Goal: Use online tool/utility: Utilize a website feature to perform a specific function

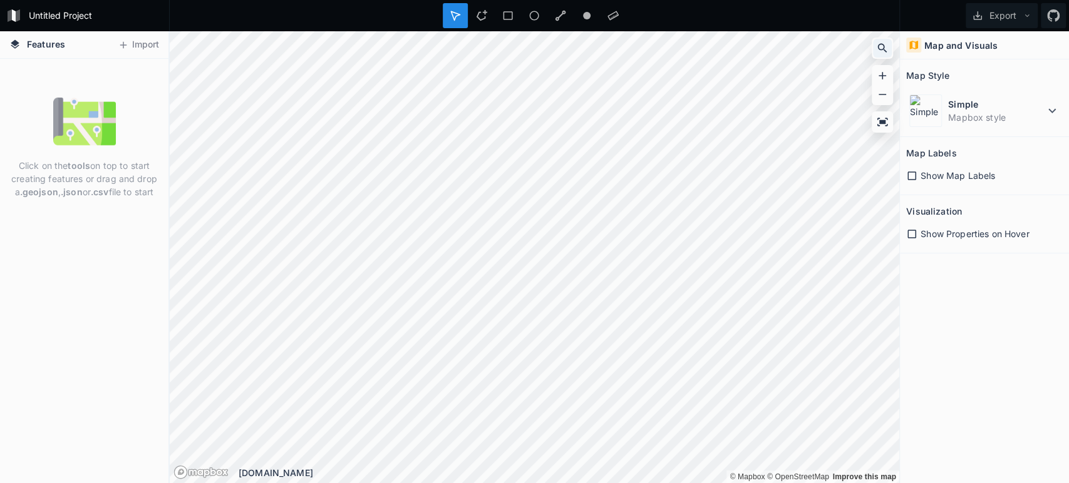
click at [882, 49] on icon at bounding box center [882, 48] width 9 height 9
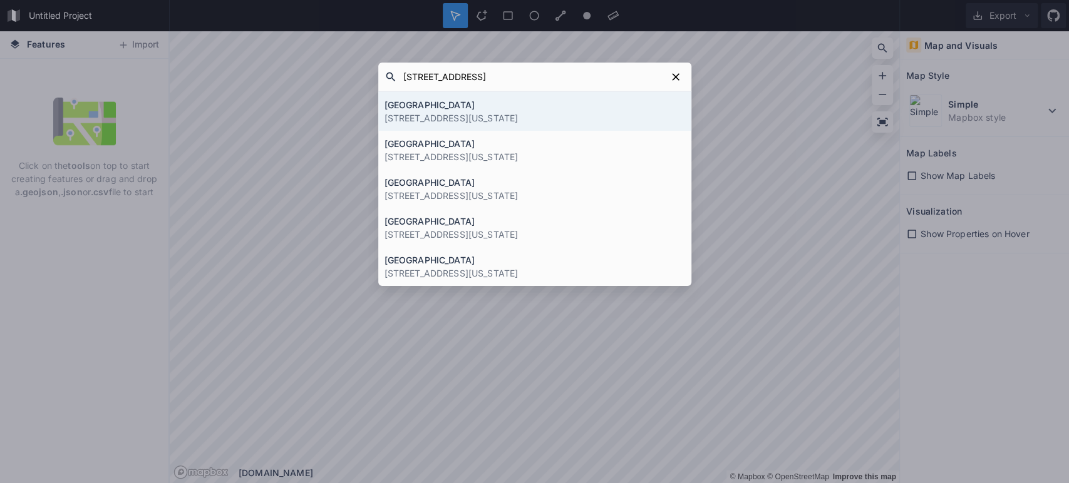
type input "2712 S Elm St,"
click at [582, 115] on p "[STREET_ADDRESS][US_STATE]" at bounding box center [534, 117] width 301 height 13
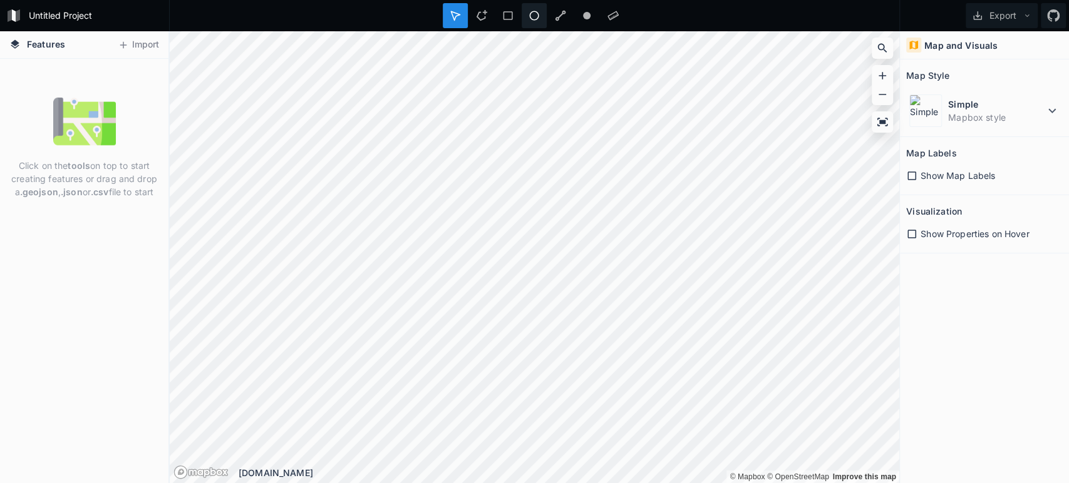
click at [540, 12] on div at bounding box center [534, 15] width 25 height 25
click at [454, 18] on icon at bounding box center [455, 15] width 9 height 9
click at [884, 52] on icon at bounding box center [882, 48] width 13 height 13
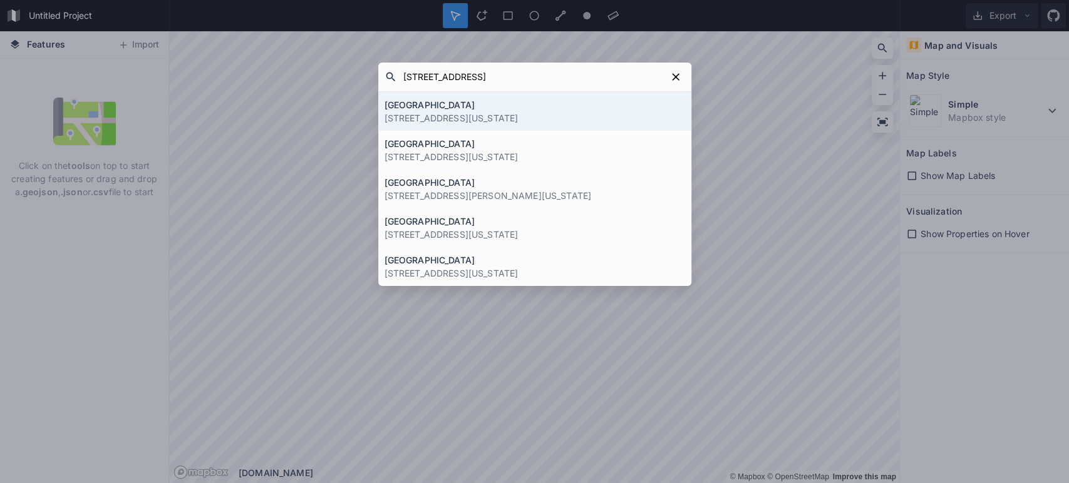
type input "[STREET_ADDRESS]"
click at [425, 105] on h4 "[GEOGRAPHIC_DATA]" at bounding box center [534, 104] width 301 height 13
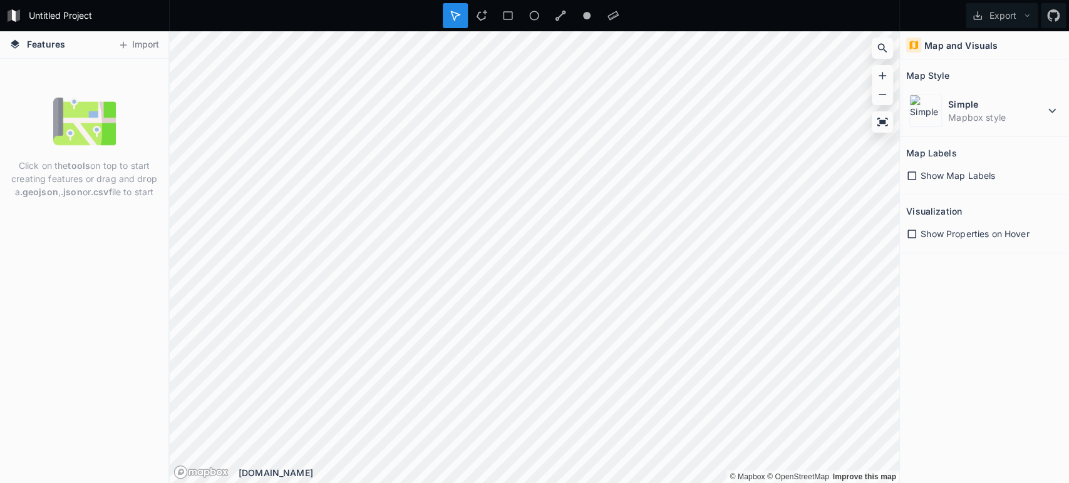
click at [914, 175] on icon at bounding box center [911, 175] width 11 height 11
click at [914, 175] on icon at bounding box center [911, 176] width 9 height 9
click at [889, 124] on div at bounding box center [882, 122] width 19 height 19
click at [889, 100] on div at bounding box center [882, 94] width 19 height 19
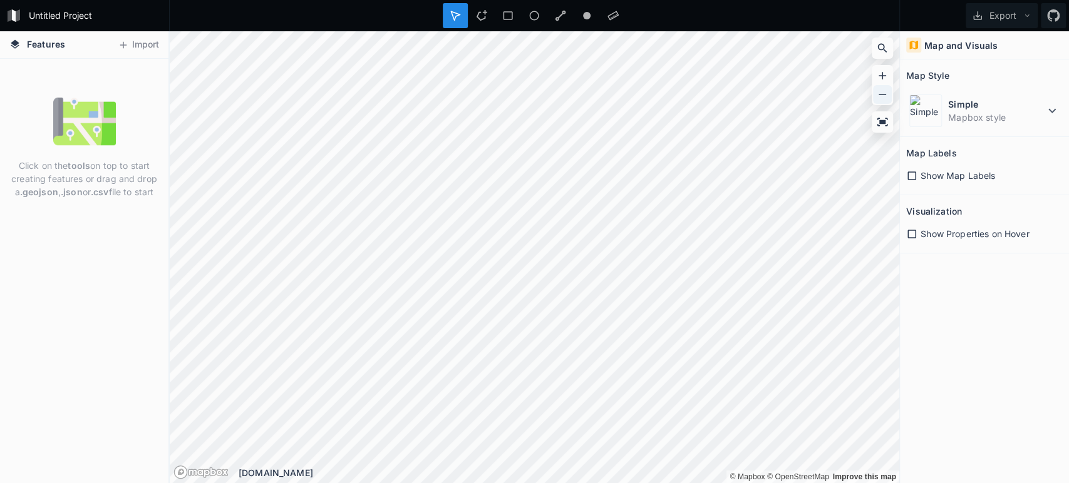
click at [887, 100] on icon at bounding box center [882, 94] width 13 height 13
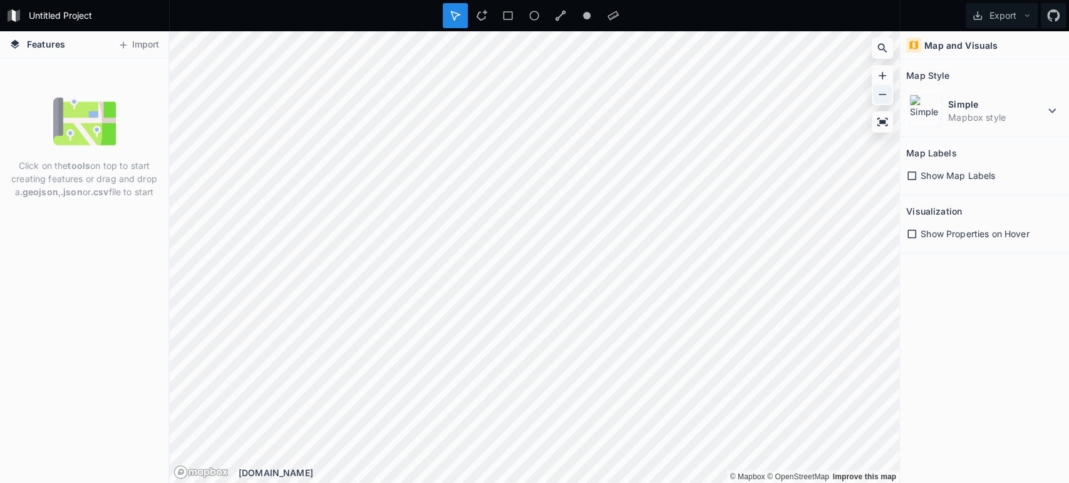
click at [887, 100] on icon at bounding box center [882, 94] width 13 height 13
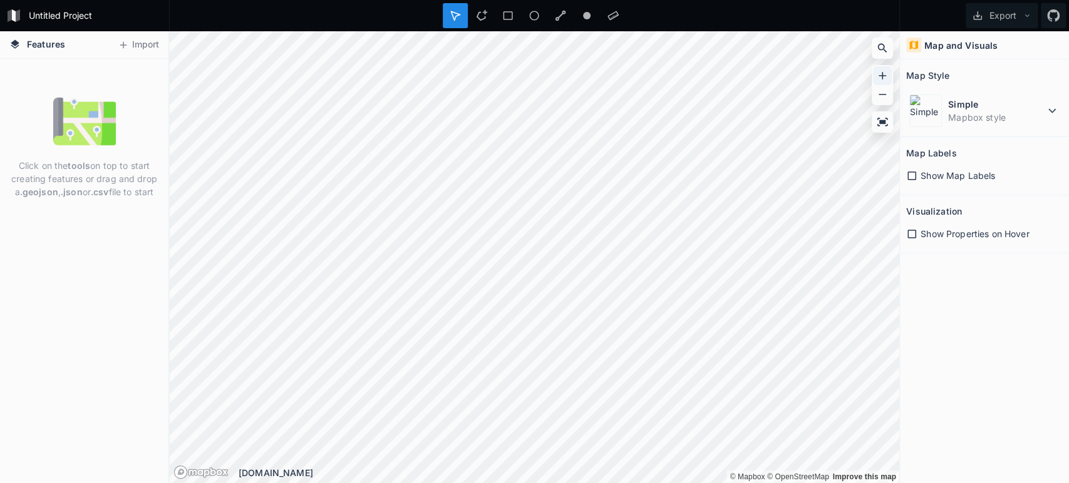
click at [881, 76] on icon at bounding box center [882, 76] width 8 height 8
click at [889, 70] on div at bounding box center [882, 75] width 19 height 19
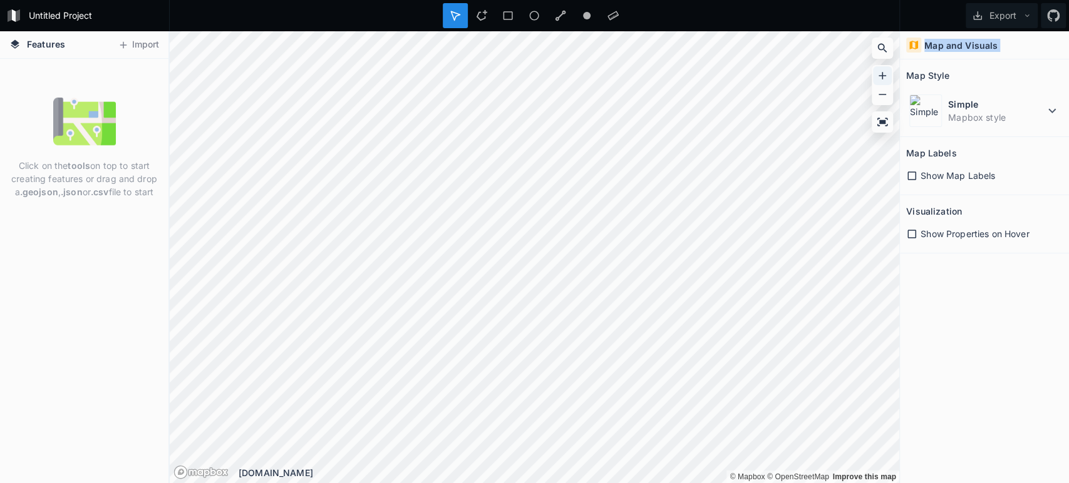
click at [889, 70] on div at bounding box center [882, 75] width 19 height 19
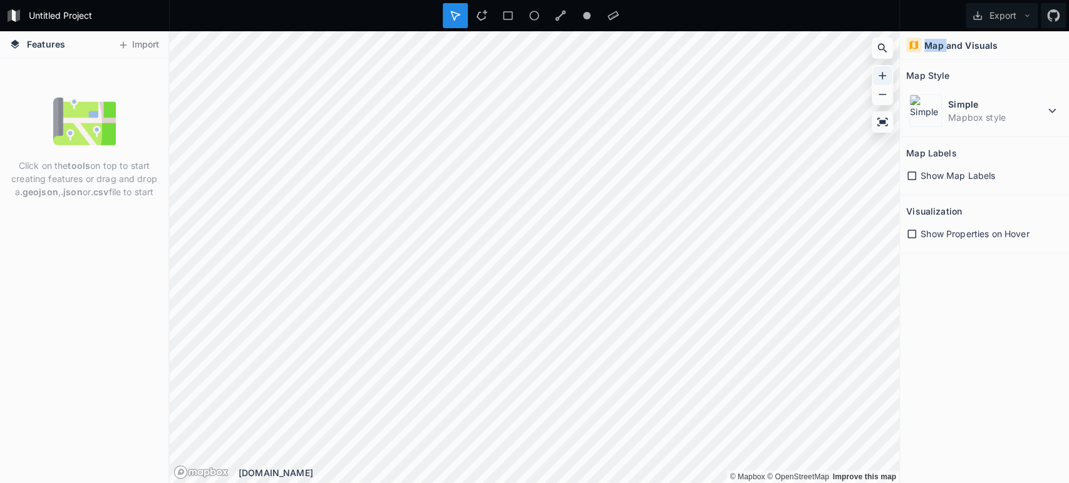
click at [889, 70] on div at bounding box center [882, 75] width 19 height 19
click at [885, 91] on icon at bounding box center [882, 94] width 13 height 13
click at [583, 16] on circle at bounding box center [587, 16] width 8 height 8
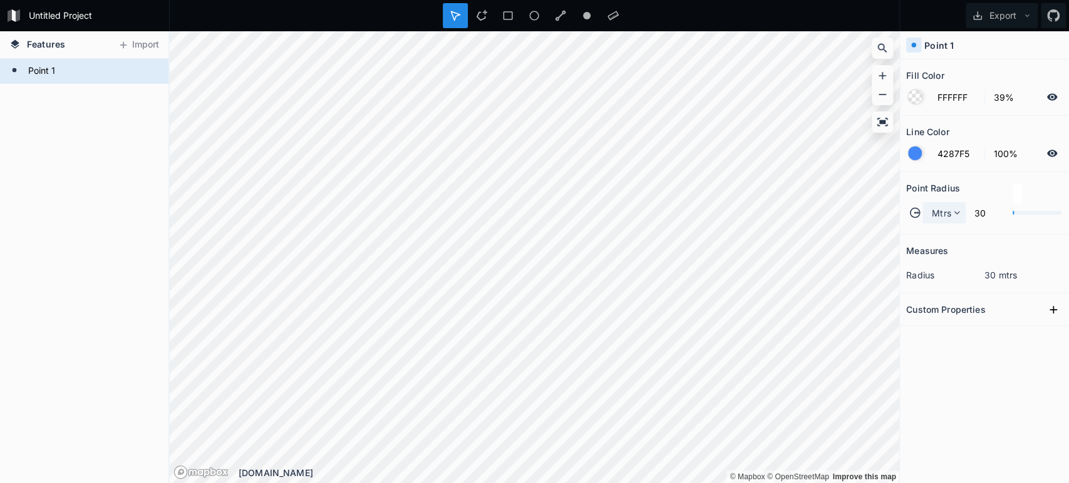
click at [955, 210] on icon at bounding box center [956, 212] width 11 height 11
click at [947, 247] on span "Miles" at bounding box center [947, 250] width 31 height 13
drag, startPoint x: 1012, startPoint y: 212, endPoint x: 1022, endPoint y: 212, distance: 9.4
click at [1022, 212] on div "Miles 1" at bounding box center [984, 213] width 157 height 30
click at [1029, 212] on div at bounding box center [1038, 213] width 48 height 4
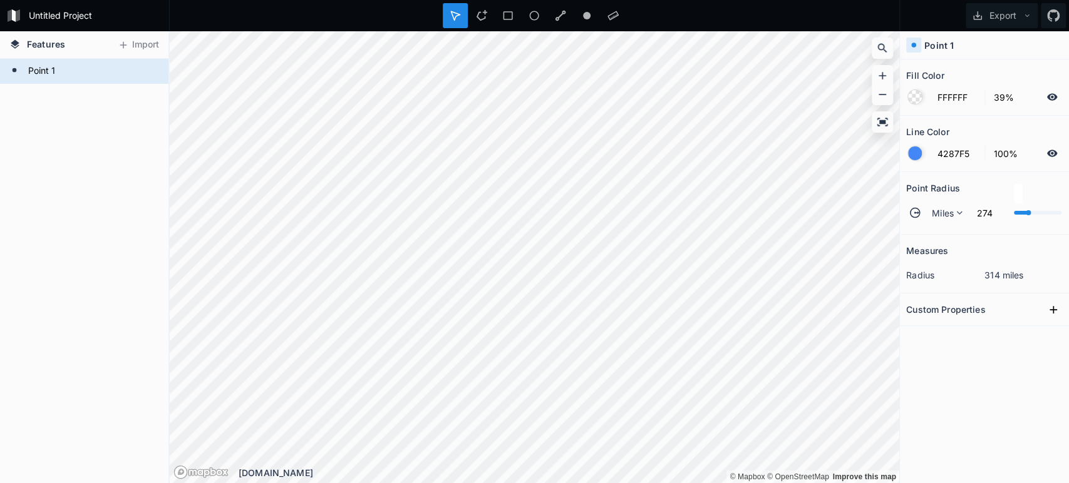
click at [1027, 212] on div at bounding box center [1028, 212] width 5 height 5
click at [994, 212] on input "274" at bounding box center [988, 212] width 39 height 15
type input "38"
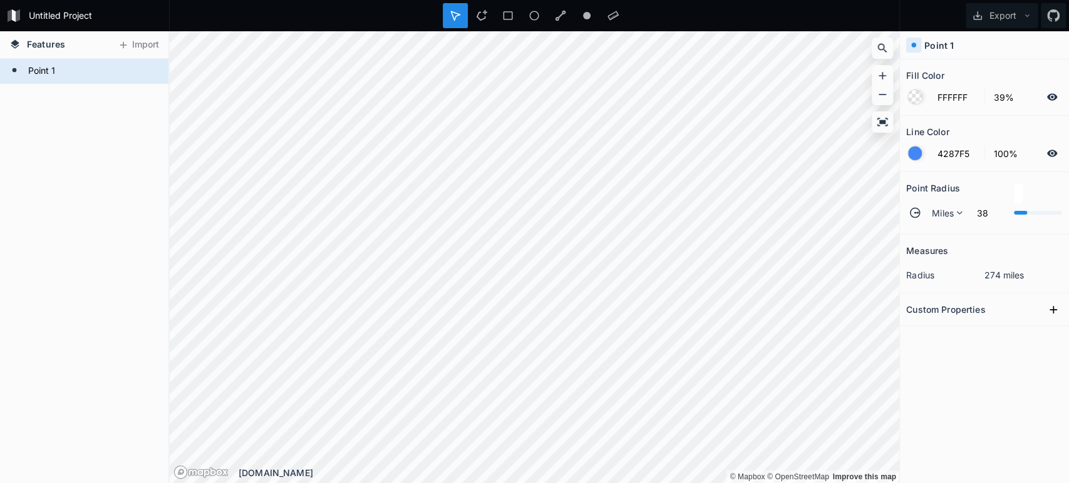
click at [964, 244] on div "Measures" at bounding box center [984, 250] width 157 height 19
click at [1050, 152] on icon at bounding box center [1051, 153] width 11 height 11
click at [1050, 152] on icon at bounding box center [1052, 153] width 10 height 9
click at [1009, 152] on input "100%" at bounding box center [1013, 153] width 54 height 15
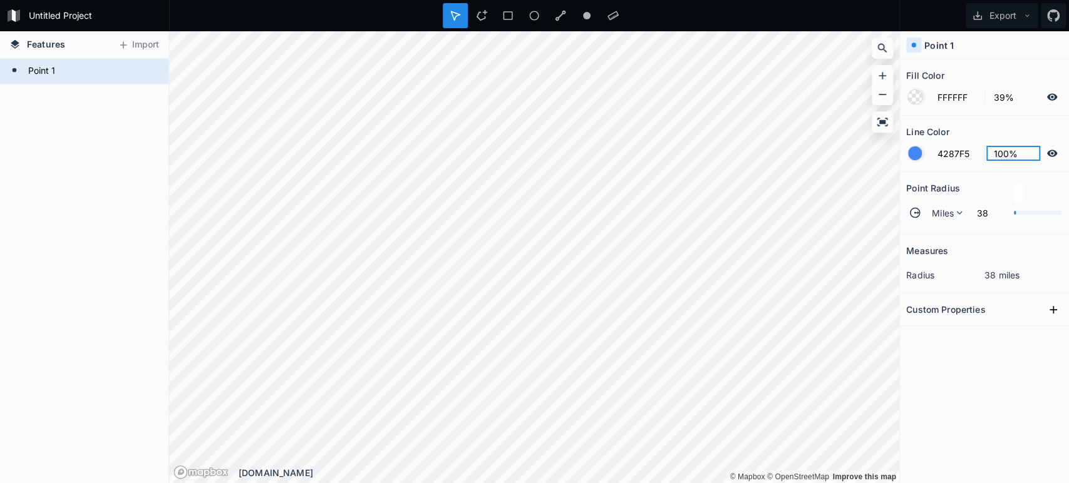
click at [1009, 152] on input "100%" at bounding box center [1013, 153] width 54 height 15
type input "50%"
click at [937, 152] on input "4287F5" at bounding box center [957, 153] width 54 height 15
drag, startPoint x: 979, startPoint y: 149, endPoint x: 901, endPoint y: 150, distance: 78.3
click at [901, 150] on section "Line Color 4287F5 50%" at bounding box center [984, 144] width 169 height 56
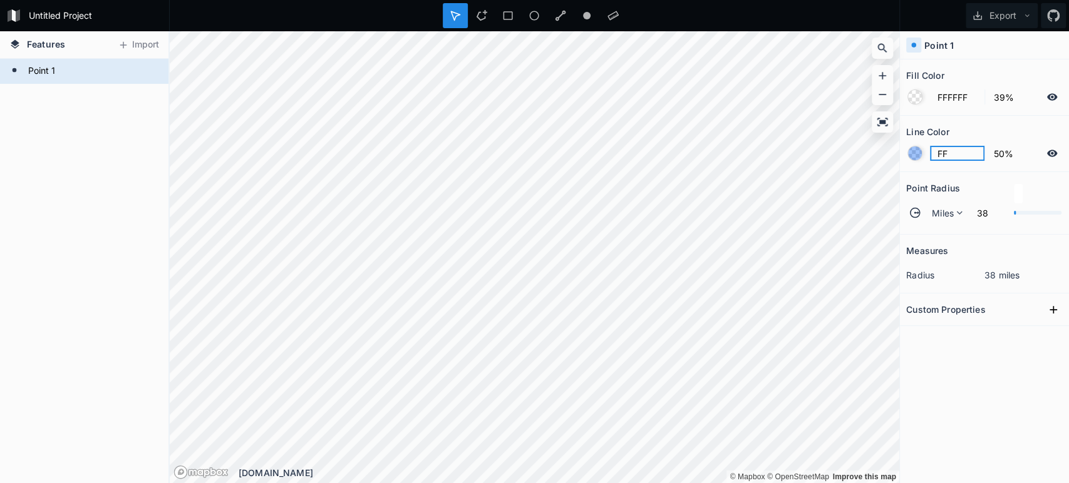
type input "F"
click at [917, 148] on div at bounding box center [915, 154] width 14 height 14
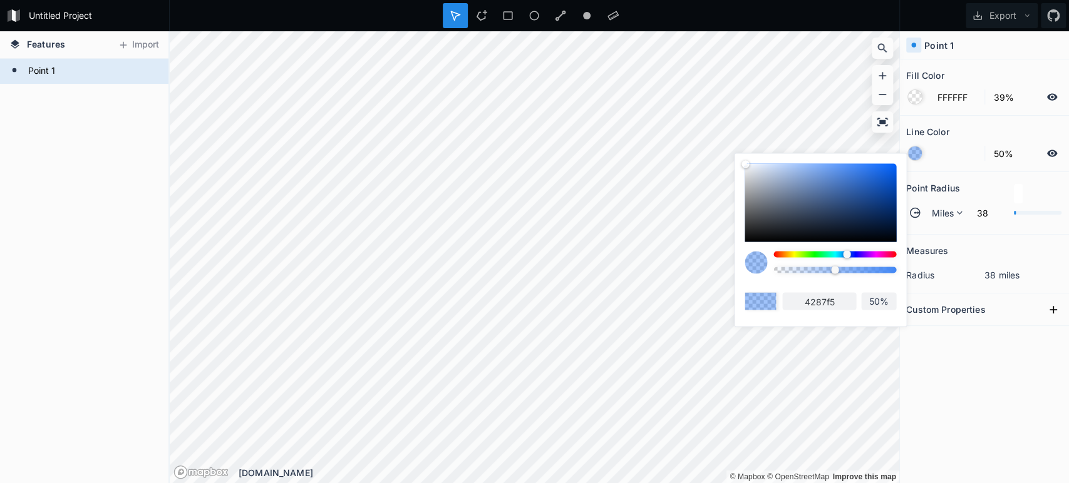
click at [776, 252] on div at bounding box center [834, 254] width 123 height 6
type input "F54242"
type input "f54242"
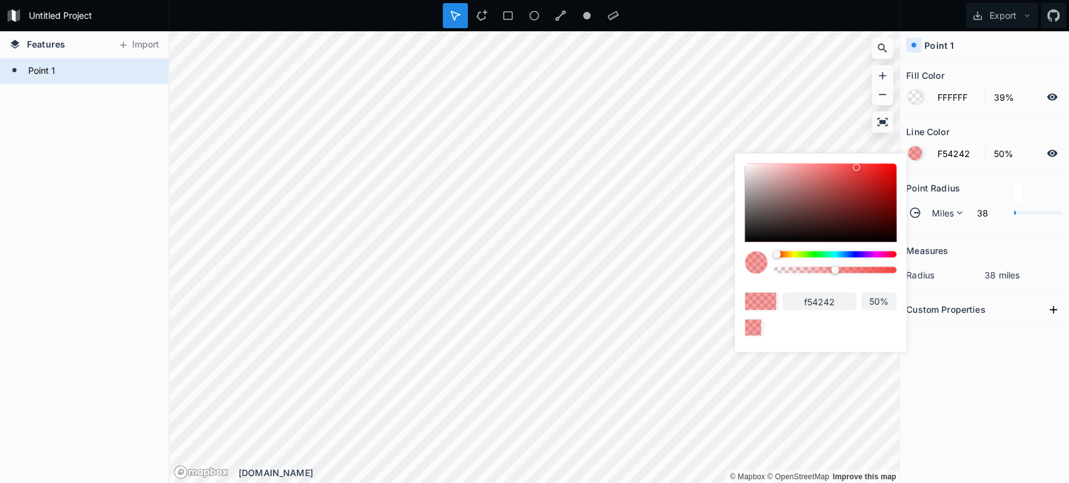
click at [1005, 184] on div "Point Radius" at bounding box center [984, 187] width 157 height 19
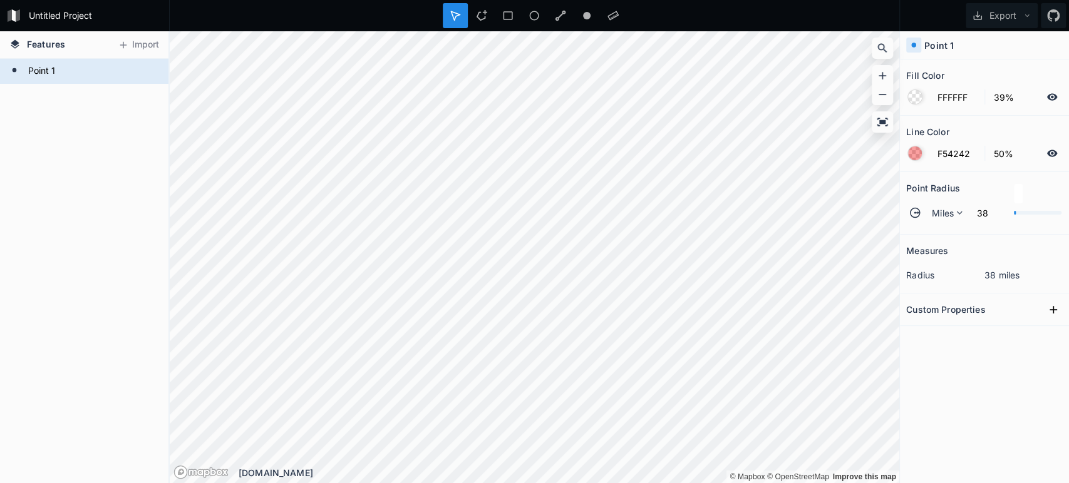
click at [954, 304] on h2 "Custom Properties" at bounding box center [945, 309] width 79 height 19
click at [1056, 307] on icon at bounding box center [1053, 310] width 13 height 13
click at [1056, 333] on icon "button" at bounding box center [1053, 331] width 11 height 11
click at [1037, 366] on span "Delete" at bounding box center [1034, 370] width 50 height 13
click at [1025, 12] on icon at bounding box center [1027, 15] width 9 height 9
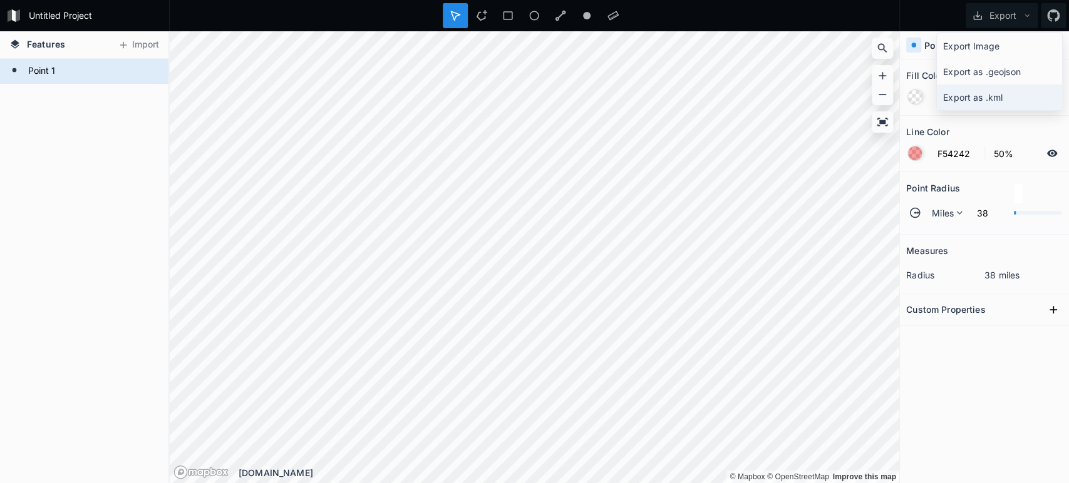
click at [988, 99] on div "Export as .kml" at bounding box center [999, 98] width 125 height 26
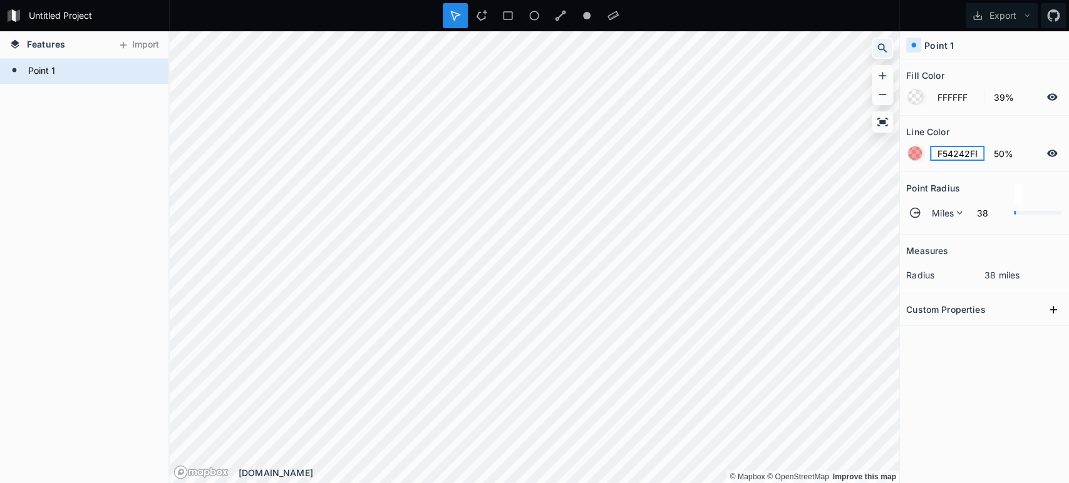
type input "F54242FF00FF00"
click at [883, 51] on icon at bounding box center [882, 48] width 13 height 13
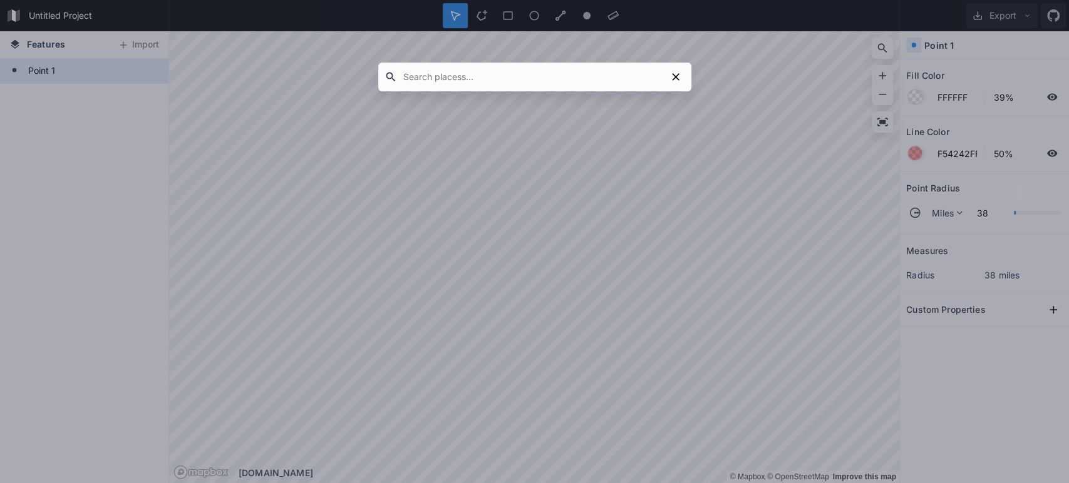
click at [549, 71] on input "text" at bounding box center [531, 77] width 269 height 23
click at [76, 62] on div at bounding box center [534, 241] width 1069 height 483
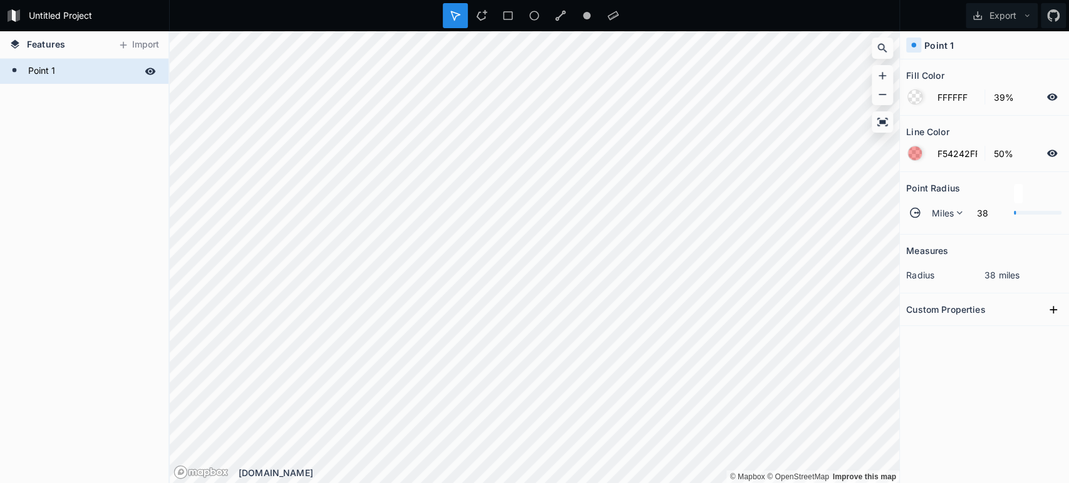
click at [20, 71] on div "Point 1" at bounding box center [84, 71] width 168 height 25
click at [38, 93] on icon at bounding box center [38, 90] width 11 height 11
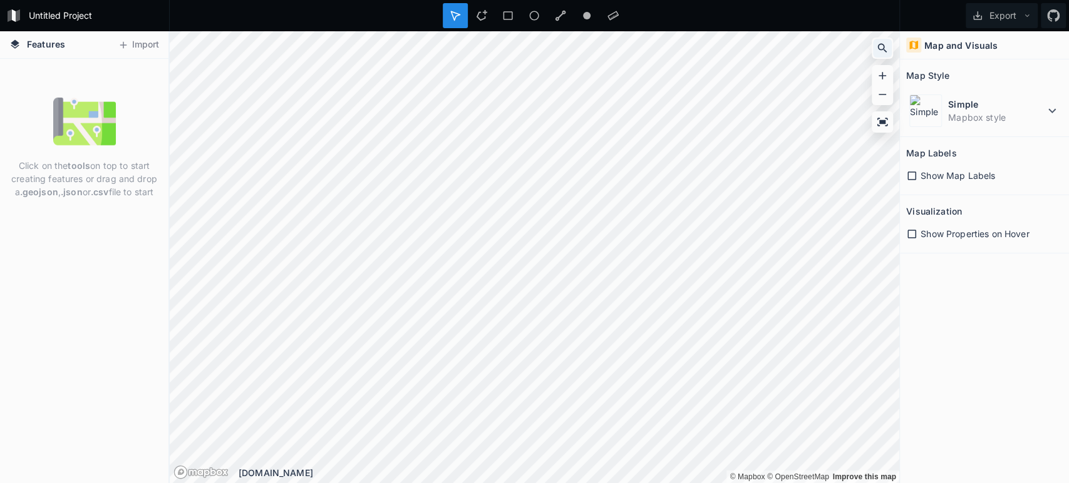
click at [883, 46] on icon at bounding box center [882, 48] width 9 height 9
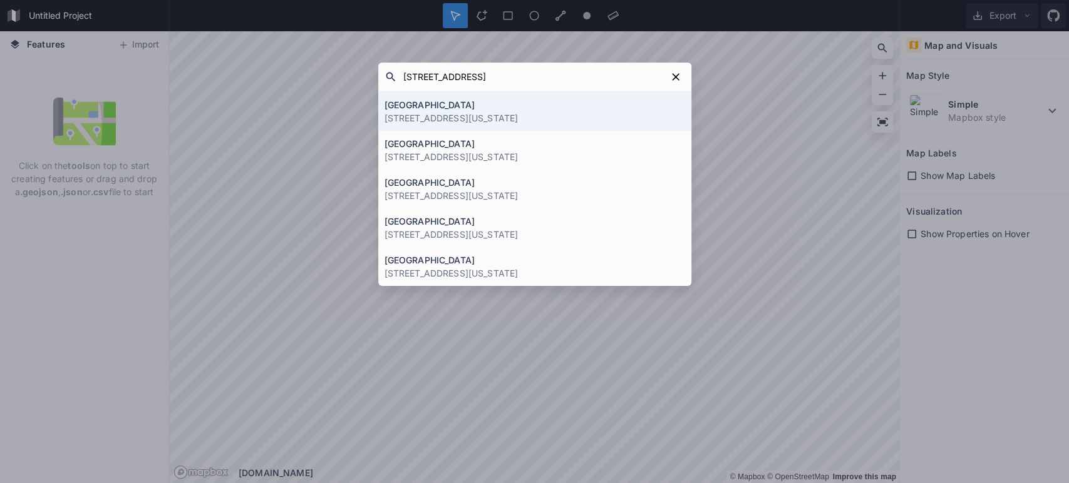
type input "[STREET_ADDRESS]"
click at [617, 99] on h4 "[GEOGRAPHIC_DATA]" at bounding box center [534, 104] width 301 height 13
